Goal: Task Accomplishment & Management: Use online tool/utility

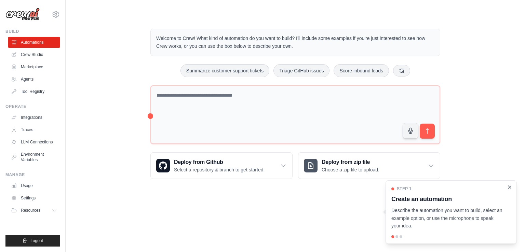
click at [508, 188] on icon "Close walkthrough" at bounding box center [509, 187] width 6 height 6
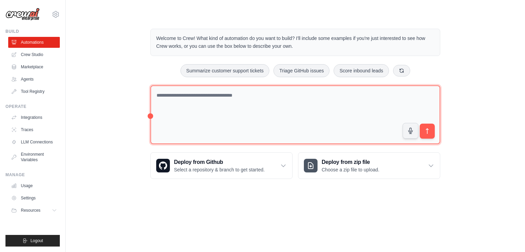
click at [192, 96] on textarea at bounding box center [295, 114] width 290 height 59
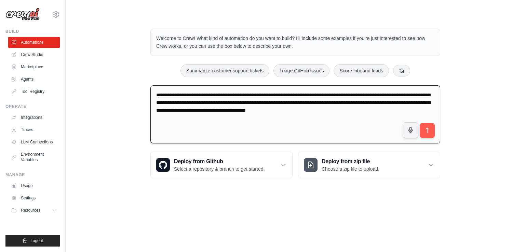
type textarea "**********"
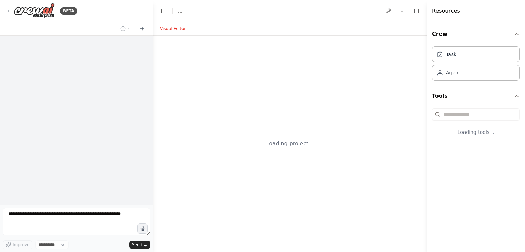
select select "****"
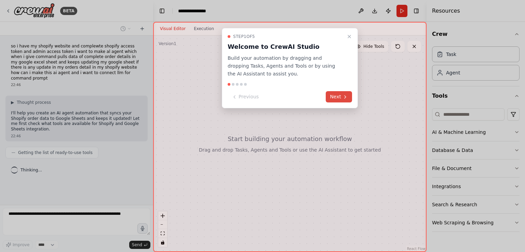
click at [332, 96] on button "Next" at bounding box center [339, 96] width 26 height 11
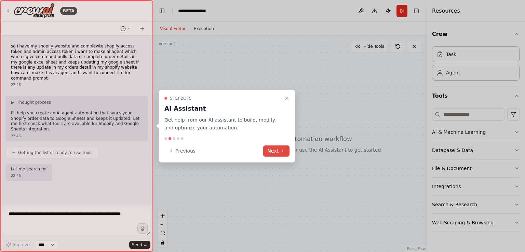
click at [271, 150] on button "Next" at bounding box center [276, 150] width 26 height 11
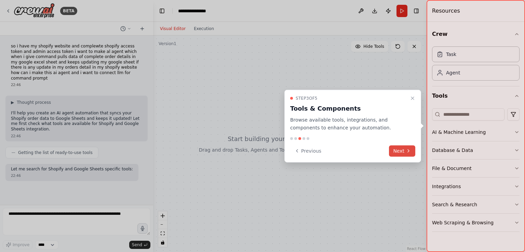
scroll to position [5, 0]
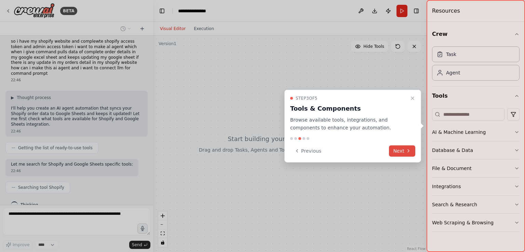
click at [394, 151] on button "Next" at bounding box center [402, 150] width 26 height 11
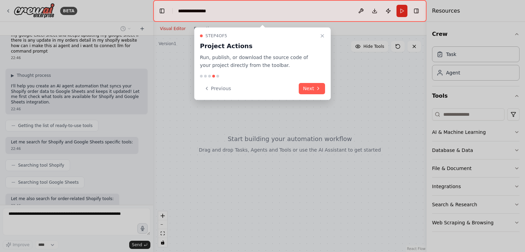
scroll to position [61, 0]
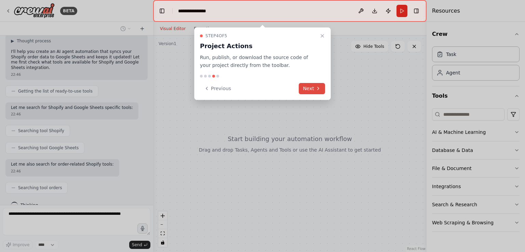
click at [309, 91] on button "Next" at bounding box center [312, 88] width 26 height 11
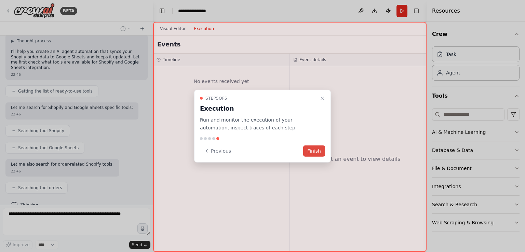
click at [313, 152] on button "Finish" at bounding box center [314, 150] width 22 height 11
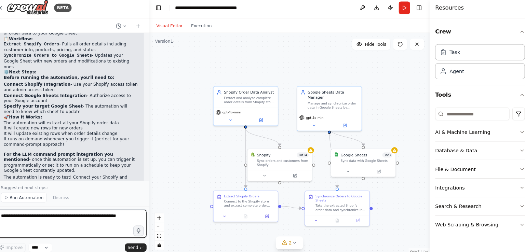
scroll to position [525, 0]
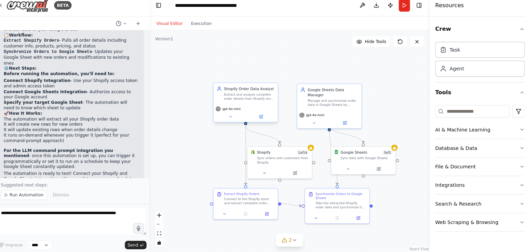
click at [247, 96] on div "Extract and analyze complete order details from Shopify store, including order …" at bounding box center [251, 100] width 50 height 8
click at [261, 119] on icon at bounding box center [262, 119] width 2 height 2
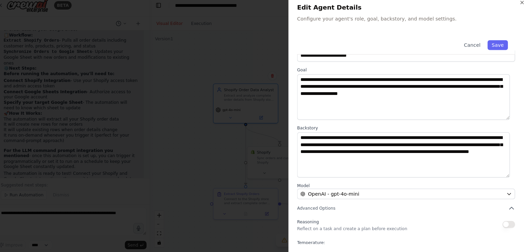
scroll to position [57, 0]
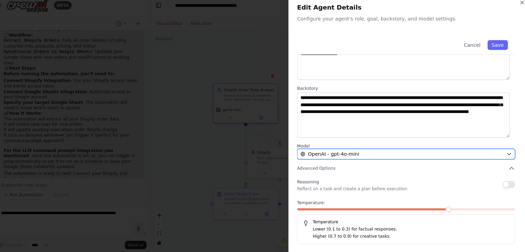
click at [438, 154] on div "OpenAI - gpt-4o-mini" at bounding box center [399, 156] width 198 height 7
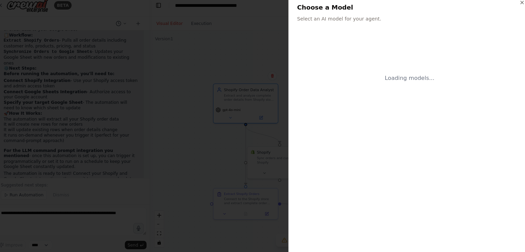
scroll to position [0, 0]
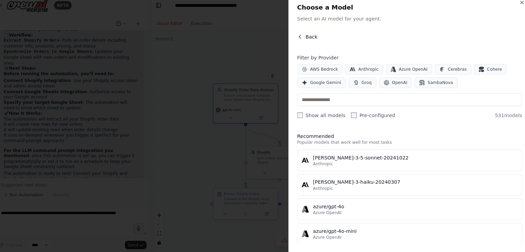
click at [308, 41] on span "Back" at bounding box center [311, 41] width 12 height 7
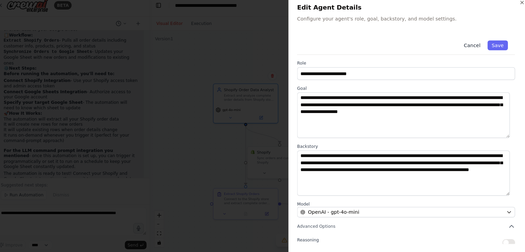
click at [463, 51] on button "Cancel" at bounding box center [468, 50] width 24 height 10
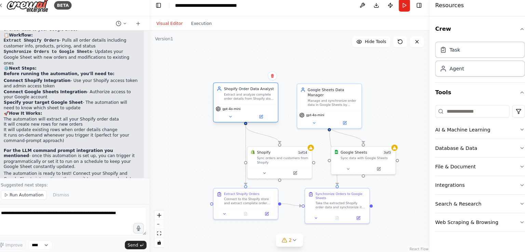
click at [235, 103] on div "Extract and analyze complete order details from Shopify store, including order …" at bounding box center [251, 100] width 50 height 8
click at [231, 120] on icon at bounding box center [232, 120] width 4 height 4
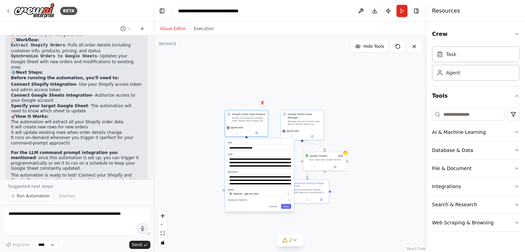
click at [378, 107] on div ".deletable-edge-delete-btn { width: 20px; height: 20px; border: 0px solid #ffff…" at bounding box center [289, 144] width 273 height 217
click at [403, 10] on button "Run" at bounding box center [401, 11] width 11 height 12
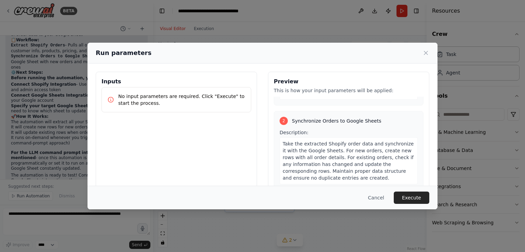
scroll to position [116, 0]
click at [411, 194] on button "Execute" at bounding box center [412, 198] width 36 height 12
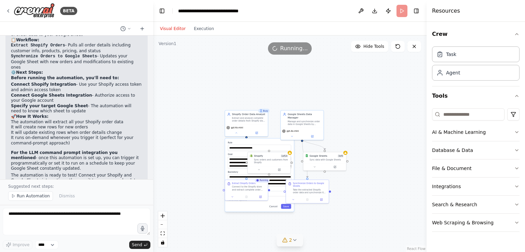
click at [293, 238] on icon at bounding box center [294, 239] width 5 height 5
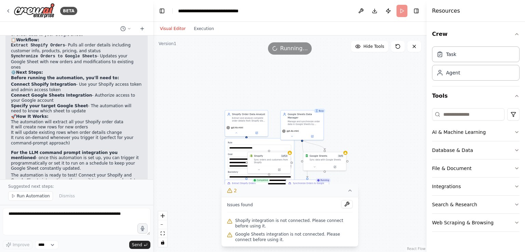
click at [389, 219] on div ".deletable-edge-delete-btn { width: 20px; height: 20px; border: 0px solid #ffff…" at bounding box center [289, 144] width 273 height 217
click at [351, 190] on icon at bounding box center [349, 190] width 5 height 5
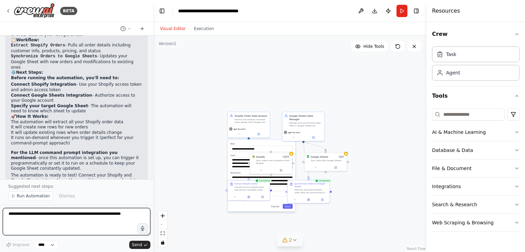
click at [30, 214] on textarea at bounding box center [77, 221] width 148 height 27
type textarea "**********"
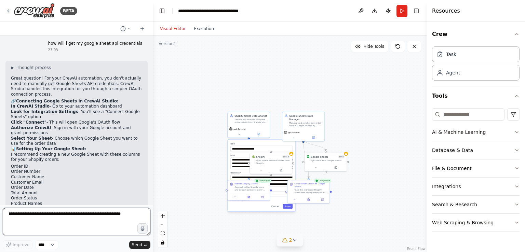
scroll to position [689, 0]
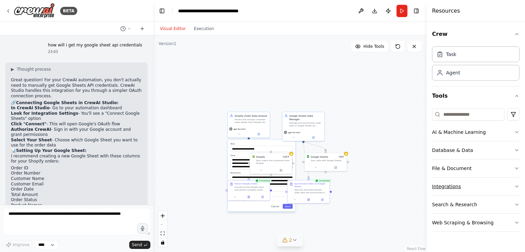
click at [517, 185] on icon "button" at bounding box center [516, 186] width 5 height 5
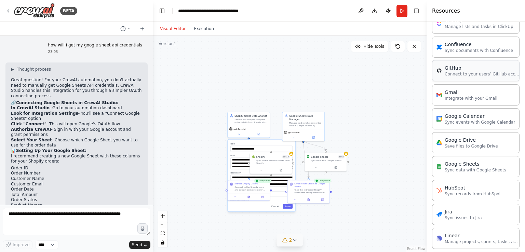
scroll to position [236, 0]
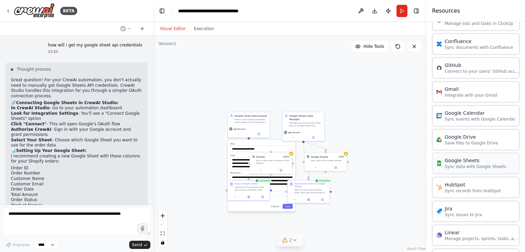
click at [451, 166] on p "Sync data with Google Sheets" at bounding box center [474, 166] width 61 height 5
click at [463, 164] on p "Sync data with Google Sheets" at bounding box center [474, 166] width 61 height 5
click at [446, 160] on div "Google Sheets" at bounding box center [474, 160] width 61 height 7
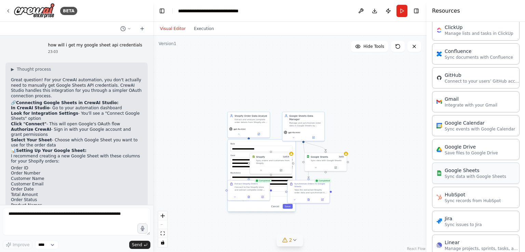
scroll to position [223, 0]
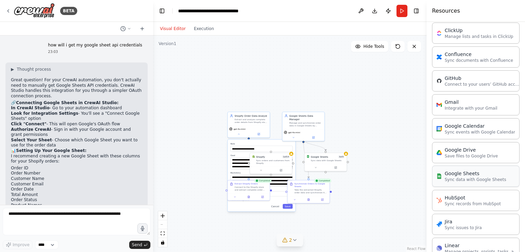
click at [459, 174] on div "Google Sheets" at bounding box center [474, 173] width 61 height 7
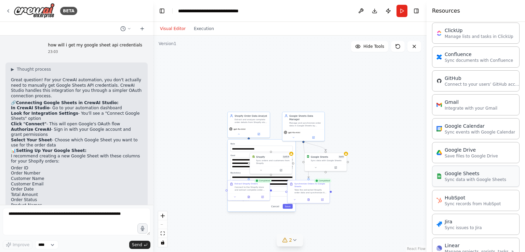
click at [459, 174] on div "Google Sheets" at bounding box center [474, 173] width 61 height 7
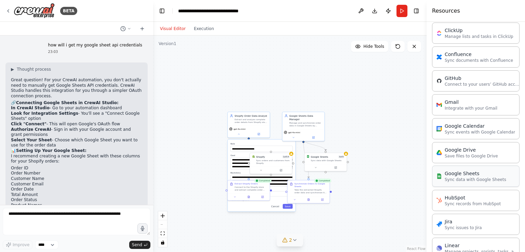
click at [459, 174] on div "Google Sheets" at bounding box center [474, 173] width 61 height 7
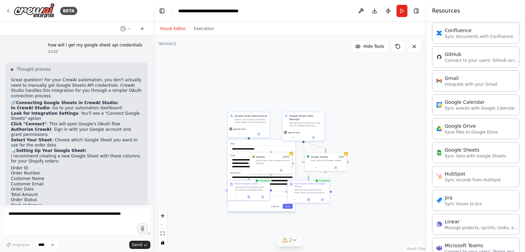
scroll to position [247, 0]
click at [447, 147] on div "Google Sheets" at bounding box center [474, 149] width 61 height 7
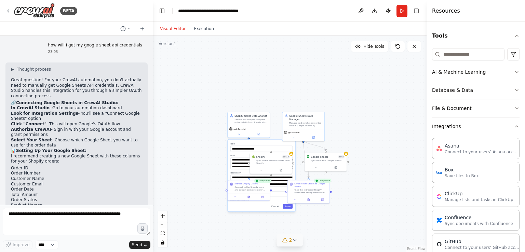
scroll to position [0, 0]
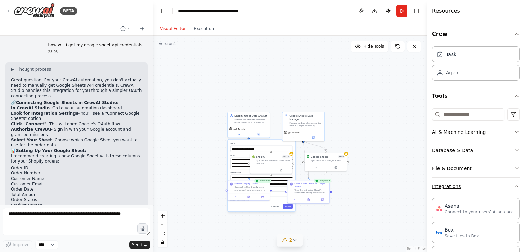
click at [447, 186] on button "Integrations" at bounding box center [475, 187] width 87 height 18
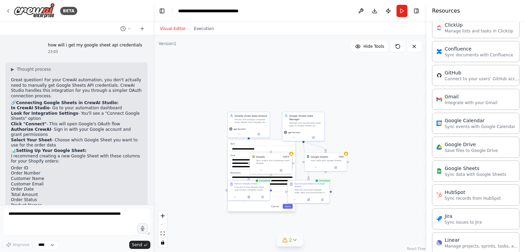
scroll to position [231, 0]
click at [456, 166] on div "Google Sheets" at bounding box center [474, 166] width 61 height 7
drag, startPoint x: 456, startPoint y: 166, endPoint x: 480, endPoint y: 163, distance: 23.7
click at [480, 163] on div "Google Sheets" at bounding box center [474, 166] width 61 height 7
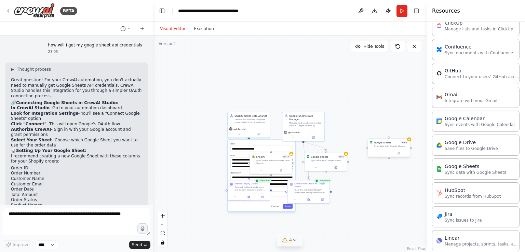
click at [396, 148] on div "Google Sheets 0 of 3 Sync data with Google Sheets" at bounding box center [389, 144] width 42 height 11
click at [403, 132] on icon at bounding box center [404, 132] width 3 height 4
click at [391, 132] on button "Confirm" at bounding box center [385, 131] width 24 height 8
click at [335, 160] on div "Sync data with Google Sheets" at bounding box center [328, 160] width 34 height 3
click at [335, 168] on icon at bounding box center [335, 167] width 3 height 3
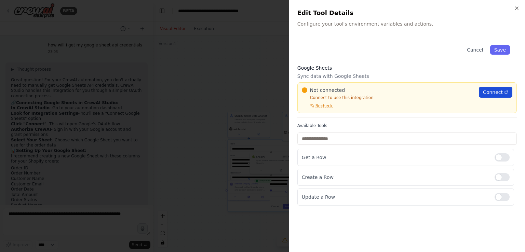
click at [499, 89] on span "Connect" at bounding box center [493, 92] width 20 height 7
click at [95, 112] on div at bounding box center [262, 126] width 525 height 252
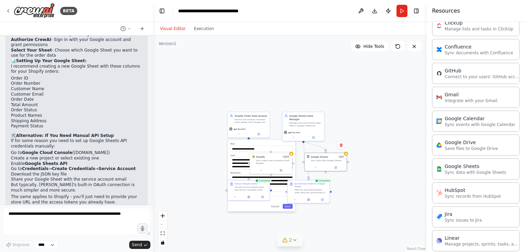
scroll to position [787, 0]
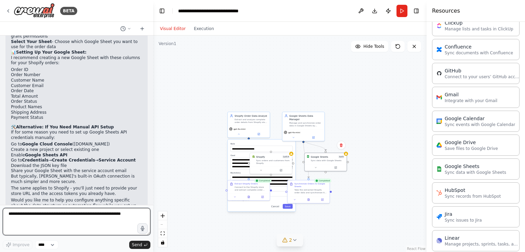
click at [13, 214] on textarea at bounding box center [77, 221] width 148 height 27
paste textarea "**********"
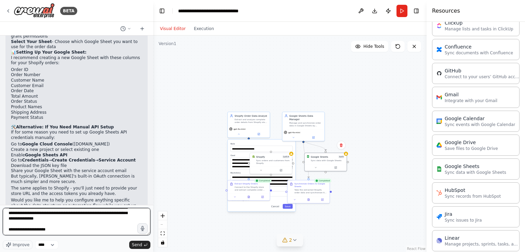
scroll to position [47, 0]
click at [11, 231] on textarea "**********" at bounding box center [77, 221] width 148 height 27
click at [33, 232] on textarea "**********" at bounding box center [77, 221] width 148 height 27
drag, startPoint x: 7, startPoint y: 228, endPoint x: 38, endPoint y: 233, distance: 30.8
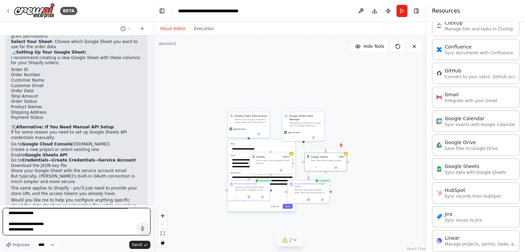
click at [38, 233] on textarea "**********" at bounding box center [77, 221] width 148 height 27
paste textarea "**********"
type textarea "**********"
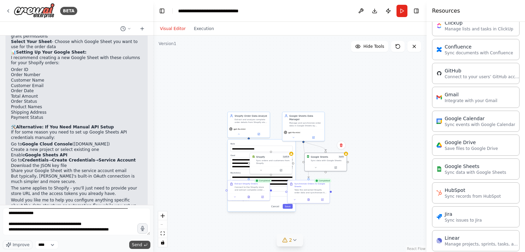
click at [142, 244] on span "Send" at bounding box center [137, 244] width 10 height 5
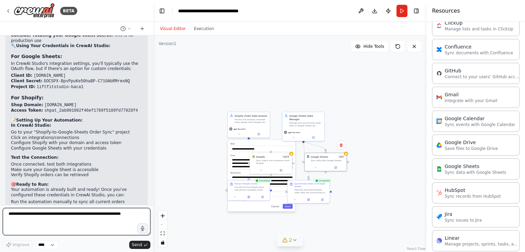
scroll to position [1100, 0]
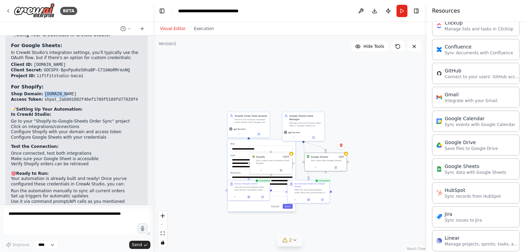
drag, startPoint x: 40, startPoint y: 59, endPoint x: 59, endPoint y: 60, distance: 19.1
click at [59, 92] on code "72299a-29.myshopify.com" at bounding box center [60, 94] width 32 height 5
copy code "72299a-29"
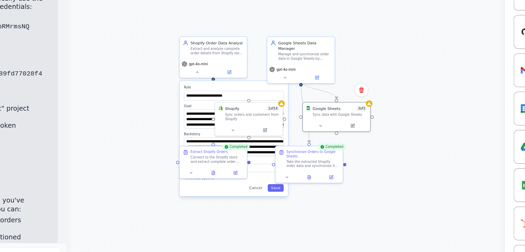
drag, startPoint x: 193, startPoint y: 148, endPoint x: 189, endPoint y: 112, distance: 36.1
click at [189, 112] on div ".deletable-edge-delete-btn { width: 20px; height: 20px; border: 0px solid #ffff…" at bounding box center [289, 144] width 273 height 217
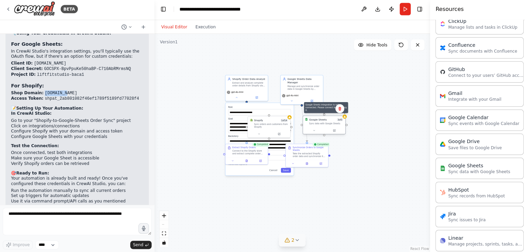
scroll to position [0, 0]
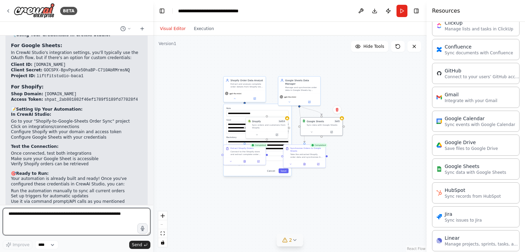
click at [29, 214] on textarea at bounding box center [77, 221] width 148 height 27
type textarea "**********"
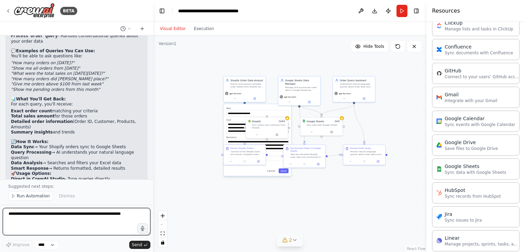
scroll to position [1514, 0]
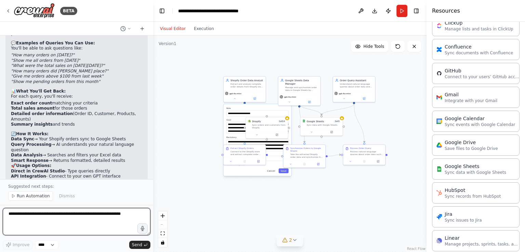
click at [24, 212] on textarea at bounding box center [77, 221] width 148 height 27
type textarea "**********"
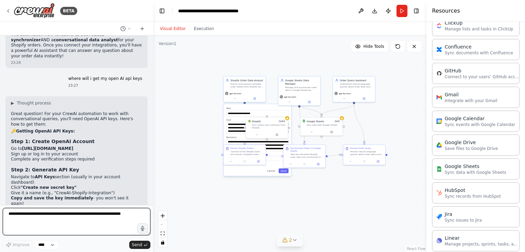
scroll to position [1679, 0]
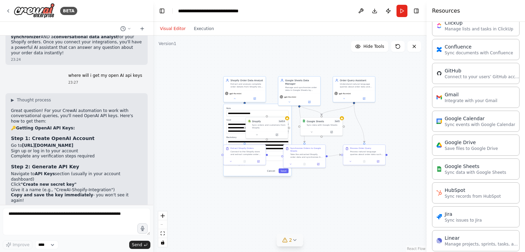
drag, startPoint x: 21, startPoint y: 90, endPoint x: 77, endPoint y: 89, distance: 55.7
click at [77, 143] on li "Go to https://platform.openai.com" at bounding box center [76, 145] width 131 height 5
copy li "https://platform.openai.com"
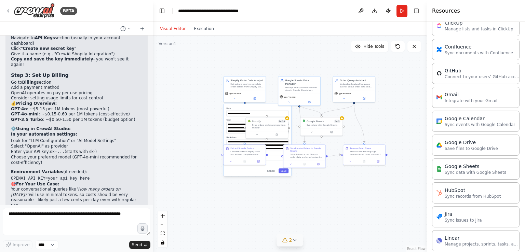
scroll to position [1826, 0]
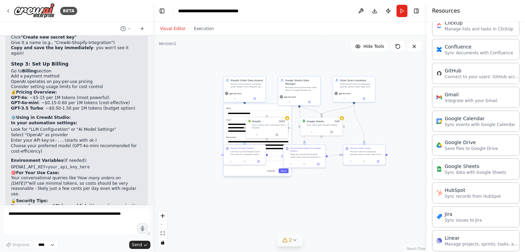
click at [294, 242] on icon at bounding box center [294, 239] width 5 height 5
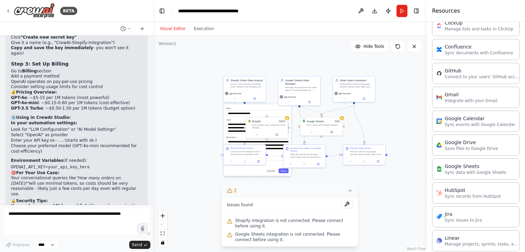
click at [195, 170] on div ".deletable-edge-delete-btn { width: 20px; height: 20px; border: 0px solid #ffff…" at bounding box center [289, 144] width 273 height 217
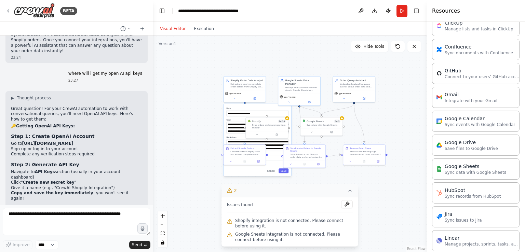
scroll to position [1678, 0]
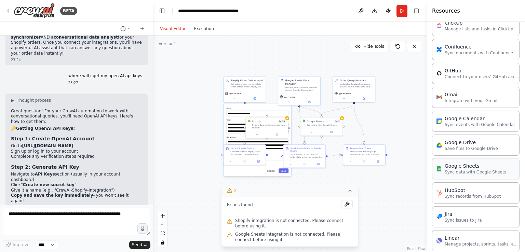
click at [459, 173] on p "Sync data with Google Sheets" at bounding box center [474, 171] width 61 height 5
click at [85, 215] on textarea at bounding box center [77, 221] width 148 height 27
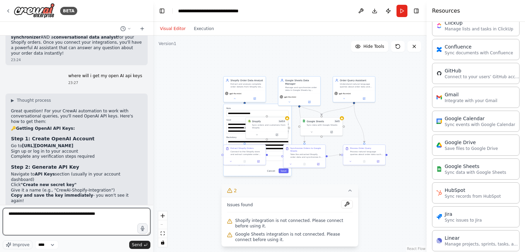
type textarea "**********"
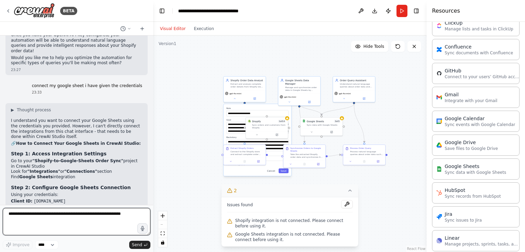
scroll to position [2031, 0]
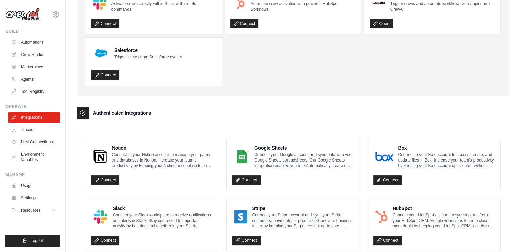
scroll to position [86, 0]
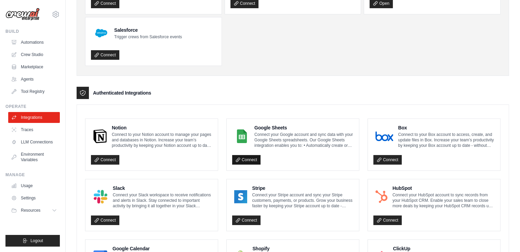
click at [243, 159] on link "Connect" at bounding box center [246, 160] width 28 height 10
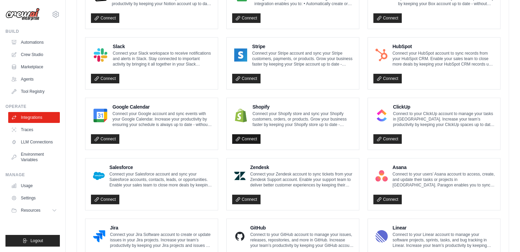
scroll to position [229, 0]
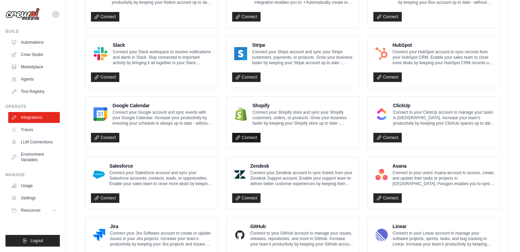
click at [246, 137] on link "Connect" at bounding box center [246, 138] width 28 height 10
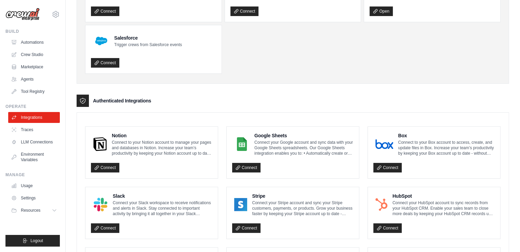
scroll to position [70, 0]
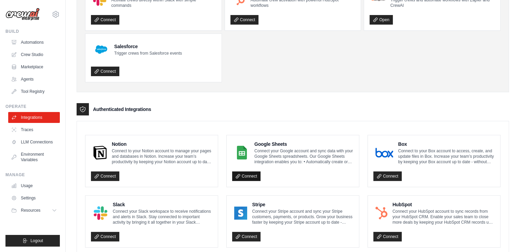
click at [245, 173] on link "Connect" at bounding box center [246, 177] width 28 height 10
click at [245, 175] on link "Connect" at bounding box center [246, 177] width 28 height 10
click at [27, 139] on link "LLM Connections" at bounding box center [35, 142] width 52 height 11
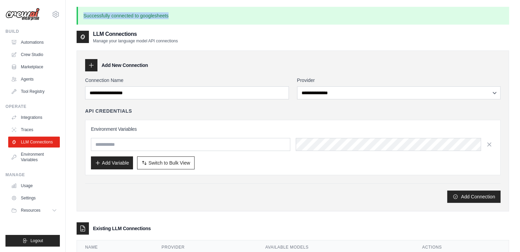
drag, startPoint x: 81, startPoint y: 16, endPoint x: 177, endPoint y: 20, distance: 96.1
click at [177, 20] on p "Successfully connected to googlesheets" at bounding box center [293, 16] width 432 height 18
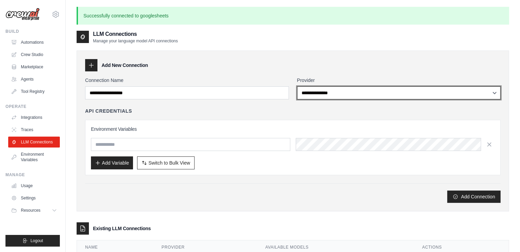
click at [351, 94] on select "**********" at bounding box center [399, 92] width 204 height 13
select select "******"
click at [297, 86] on select "**********" at bounding box center [399, 92] width 204 height 13
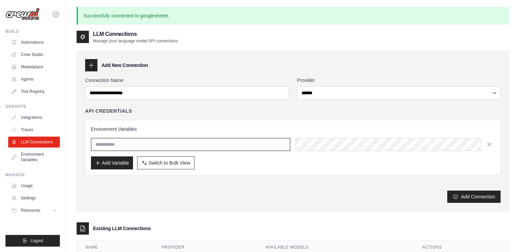
click at [269, 142] on input "text" at bounding box center [190, 144] width 199 height 13
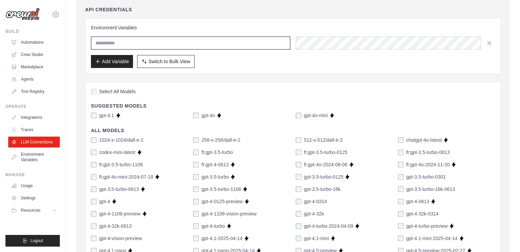
scroll to position [124, 0]
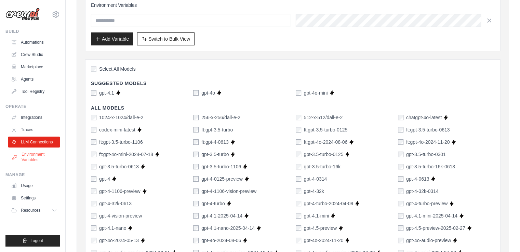
click at [20, 156] on link "Environment Variables" at bounding box center [35, 157] width 52 height 16
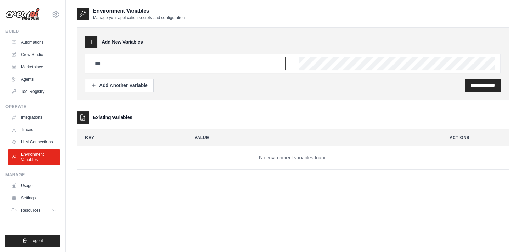
click at [164, 63] on input "text" at bounding box center [188, 64] width 195 height 14
click at [39, 114] on link "Integrations" at bounding box center [35, 117] width 52 height 11
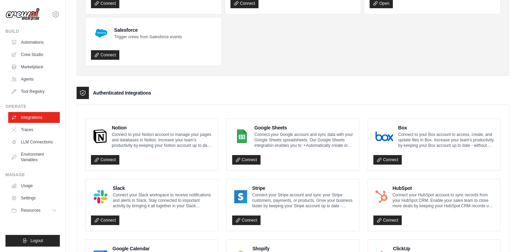
scroll to position [85, 0]
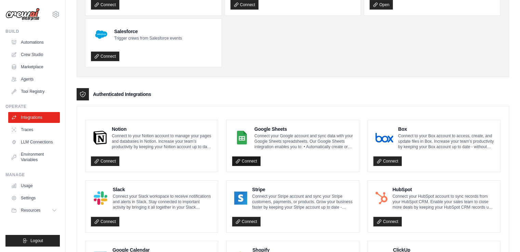
click at [239, 159] on icon at bounding box center [237, 161] width 5 height 5
click at [32, 150] on link "Environment Variables" at bounding box center [35, 157] width 52 height 16
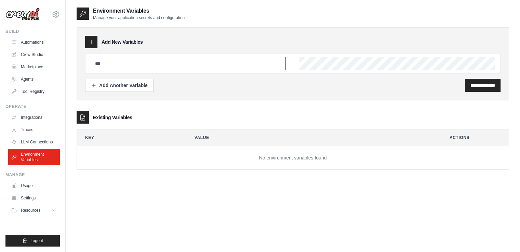
click at [127, 57] on input "text" at bounding box center [188, 64] width 195 height 14
paste input "**********"
type input "**********"
click at [477, 87] on input "**********" at bounding box center [482, 85] width 25 height 7
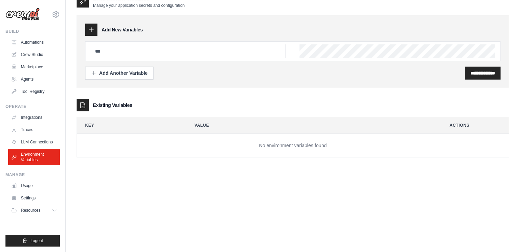
scroll to position [37, 0]
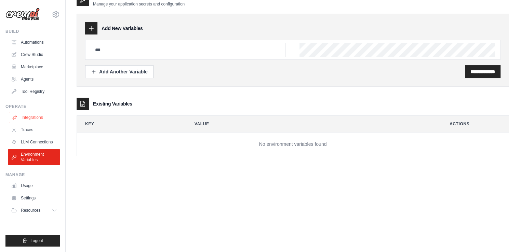
click at [29, 115] on link "Integrations" at bounding box center [35, 117] width 52 height 11
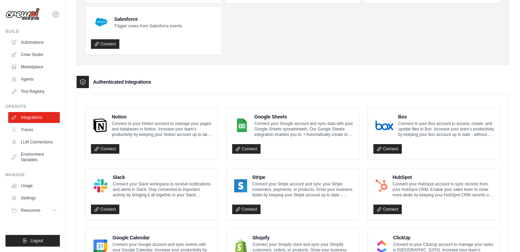
scroll to position [121, 0]
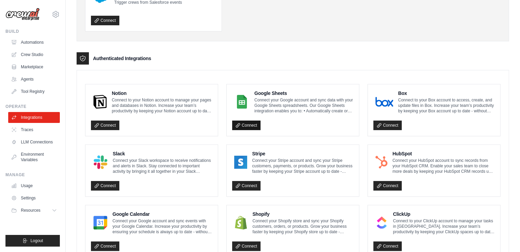
click at [243, 122] on link "Connect" at bounding box center [246, 126] width 28 height 10
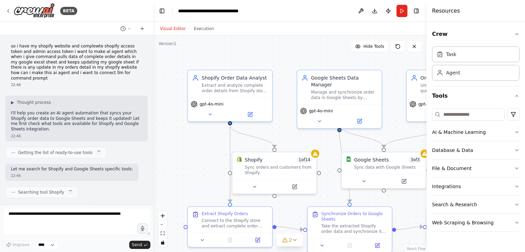
scroll to position [2155, 0]
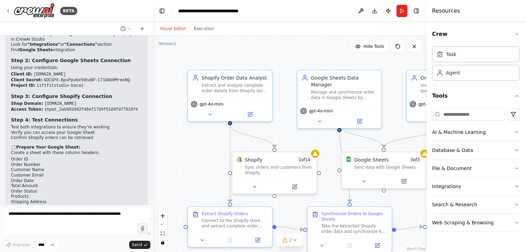
click at [280, 127] on div ".deletable-edge-delete-btn { width: 20px; height: 20px; border: 0px solid #ffff…" at bounding box center [289, 144] width 273 height 217
click at [286, 136] on div ".deletable-edge-delete-btn { width: 20px; height: 20px; border: 0px solid #ffff…" at bounding box center [289, 144] width 273 height 217
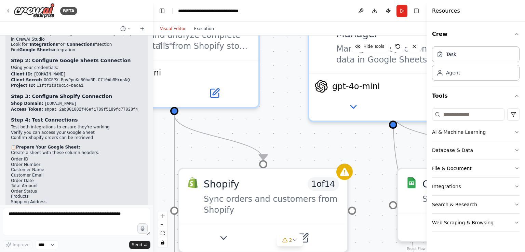
click at [286, 136] on div ".deletable-edge-delete-btn { width: 20px; height: 20px; border: 0px solid #ffff…" at bounding box center [289, 144] width 273 height 217
click at [297, 150] on div ".deletable-edge-delete-btn { width: 20px; height: 20px; border: 0px solid #ffff…" at bounding box center [289, 144] width 273 height 217
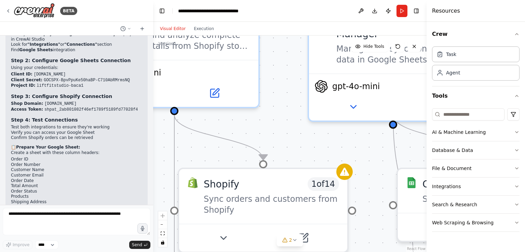
click at [297, 150] on div ".deletable-edge-delete-btn { width: 20px; height: 20px; border: 0px solid #ffff…" at bounding box center [289, 144] width 273 height 217
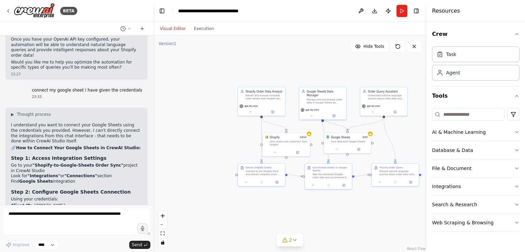
scroll to position [2014, 0]
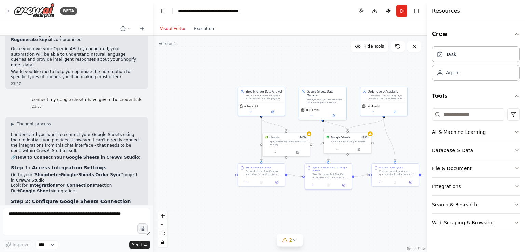
drag, startPoint x: 11, startPoint y: 137, endPoint x: 28, endPoint y: 137, distance: 17.8
copy strong "Client ID:"
drag, startPoint x: 30, startPoint y: 137, endPoint x: 117, endPoint y: 148, distance: 87.5
click at [117, 213] on ul "Client ID: 141916768842-l5s9smuqah0m1jq76sandvrobbp4dolc.apps.googleusercontent…" at bounding box center [76, 221] width 131 height 17
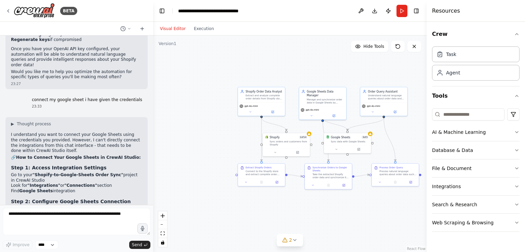
copy ul "141916768842-l5s9smuqah0m1jq76sandvrobbp4dolc.apps.googleusercontent.com Client…"
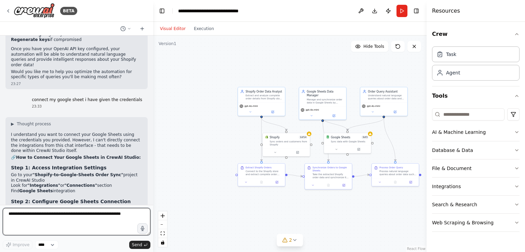
click at [39, 212] on textarea at bounding box center [77, 221] width 148 height 27
type textarea "**********"
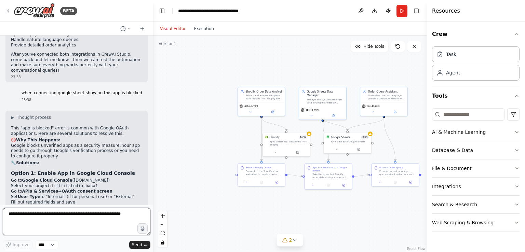
scroll to position [2355, 0]
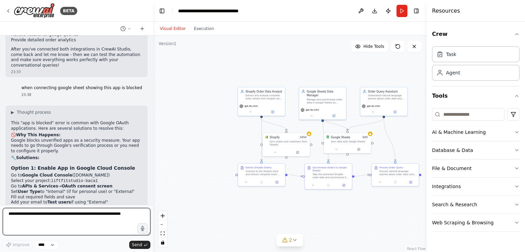
click at [34, 216] on textarea at bounding box center [77, 221] width 148 height 27
paste textarea "**********"
type textarea "**********"
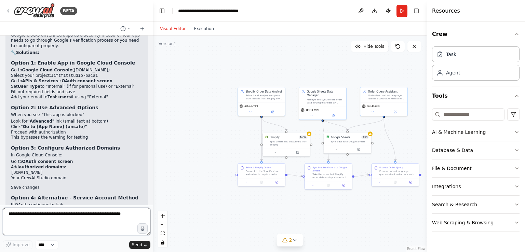
scroll to position [2460, 0]
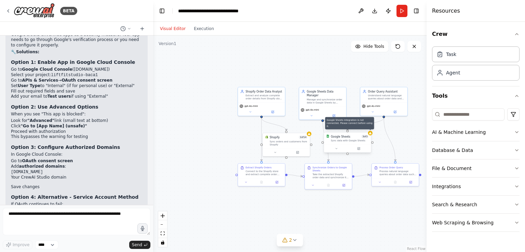
click at [370, 134] on icon at bounding box center [370, 133] width 2 height 2
click at [320, 231] on div ".deletable-edge-delete-btn { width: 20px; height: 20px; border: 0px solid #ffff…" at bounding box center [289, 144] width 273 height 217
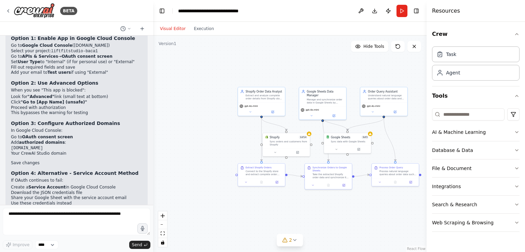
scroll to position [2494, 0]
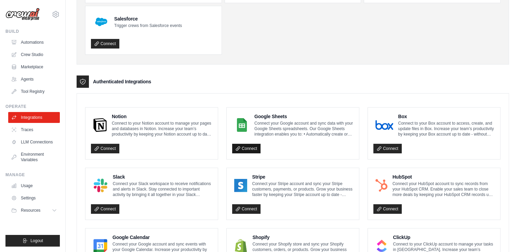
click at [247, 146] on link "Connect" at bounding box center [246, 149] width 28 height 10
click at [246, 149] on link "Connect" at bounding box center [246, 149] width 28 height 10
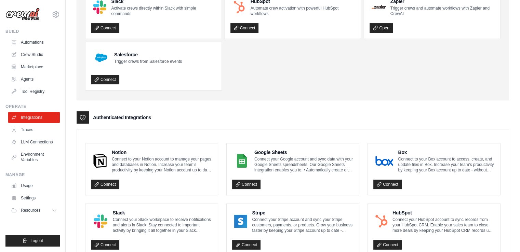
scroll to position [95, 0]
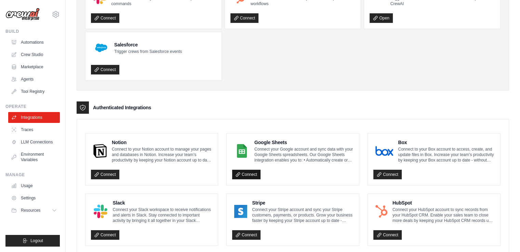
click at [249, 173] on link "Connect" at bounding box center [246, 175] width 28 height 10
click at [243, 171] on link "Connect" at bounding box center [246, 175] width 28 height 10
